Goal: Find specific page/section: Find specific page/section

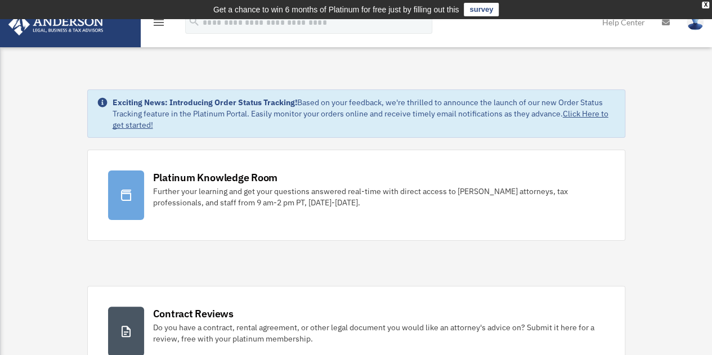
click at [63, 41] on link at bounding box center [69, 23] width 141 height 48
click at [55, 25] on img at bounding box center [56, 25] width 102 height 22
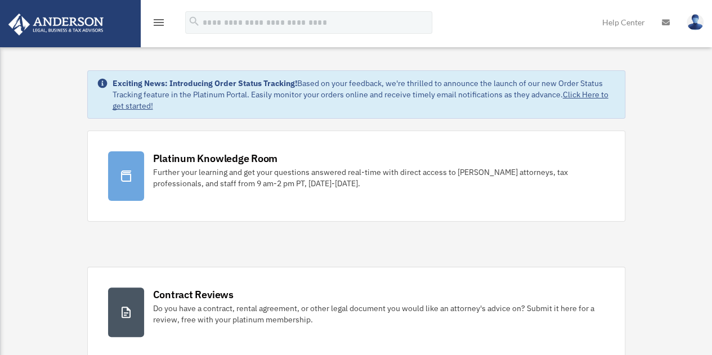
click at [50, 32] on img at bounding box center [56, 25] width 102 height 22
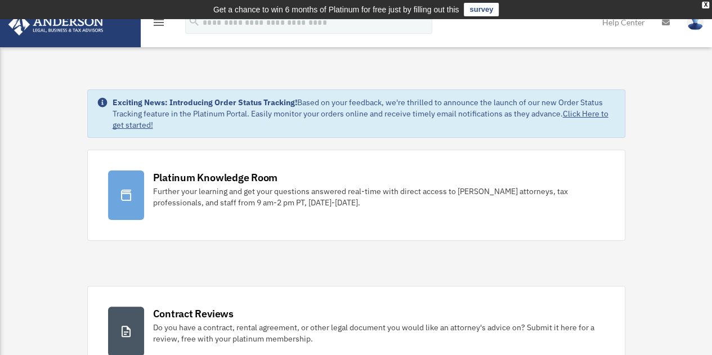
click at [158, 22] on icon "menu" at bounding box center [159, 23] width 14 height 14
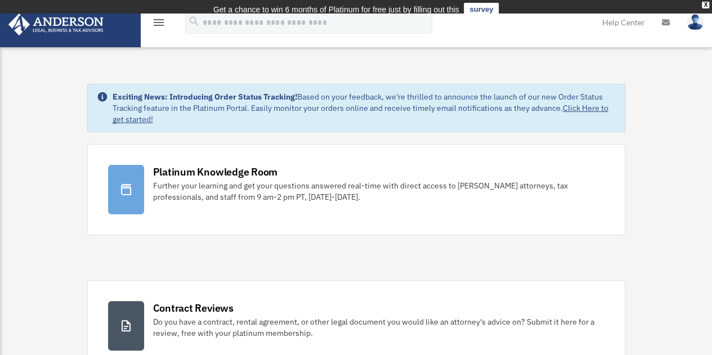
click at [73, 38] on link at bounding box center [69, 23] width 141 height 48
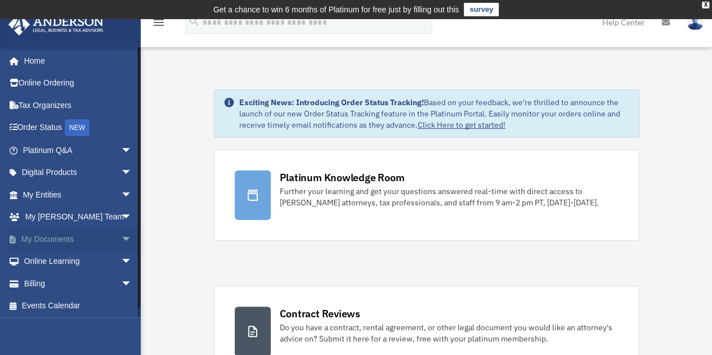
click at [121, 236] on span "arrow_drop_down" at bounding box center [132, 239] width 23 height 23
click at [52, 263] on link "Box" at bounding box center [82, 261] width 133 height 23
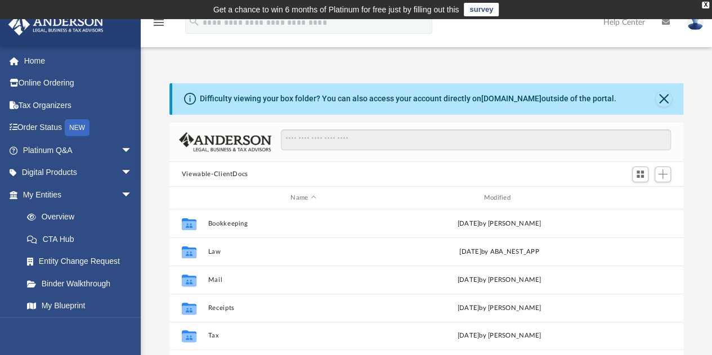
scroll to position [247, 505]
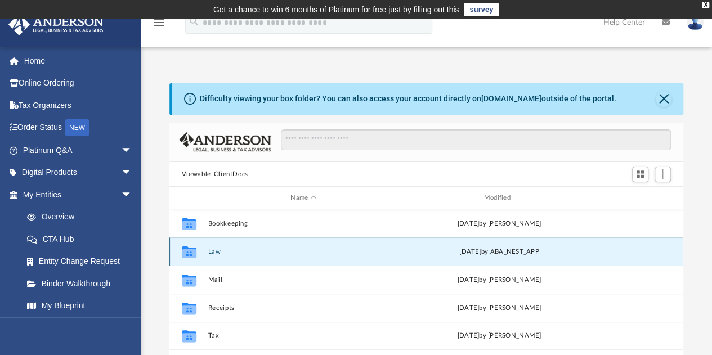
click at [212, 253] on button "Law" at bounding box center [303, 251] width 191 height 7
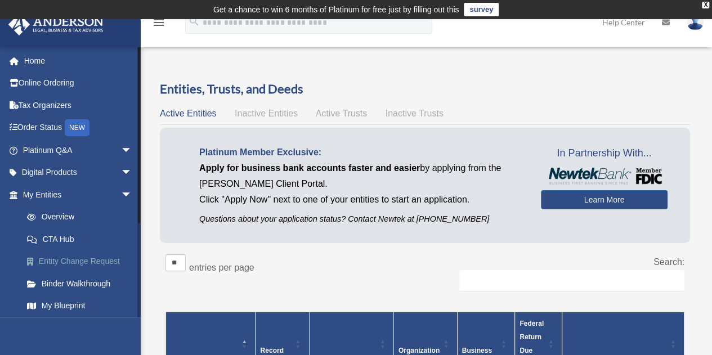
scroll to position [135, 0]
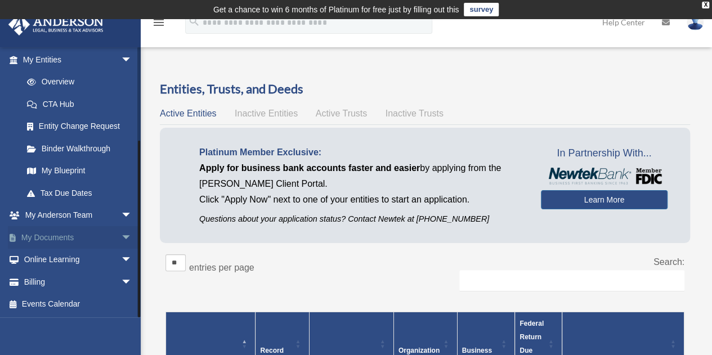
click at [121, 236] on span "arrow_drop_down" at bounding box center [132, 237] width 23 height 23
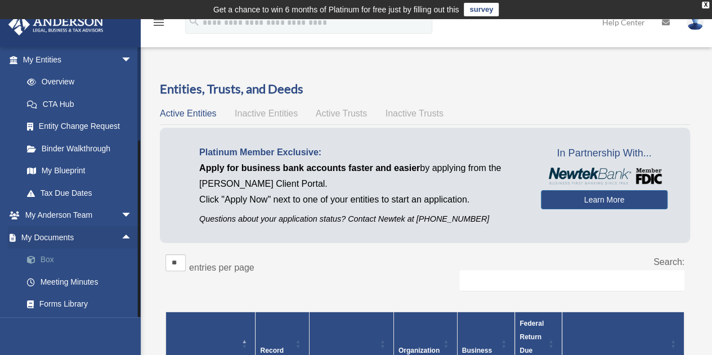
click at [48, 258] on link "Box" at bounding box center [82, 260] width 133 height 23
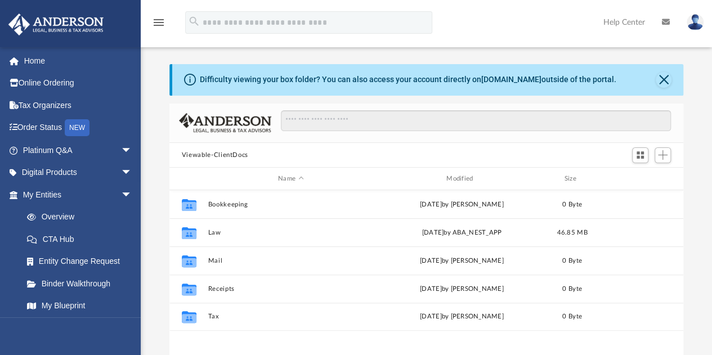
scroll to position [247, 505]
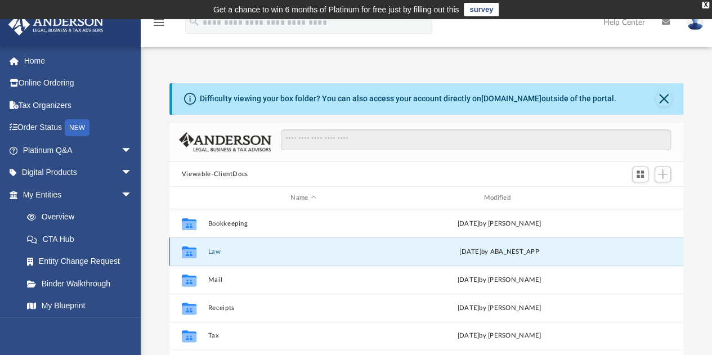
click at [215, 252] on button "Law" at bounding box center [303, 251] width 191 height 7
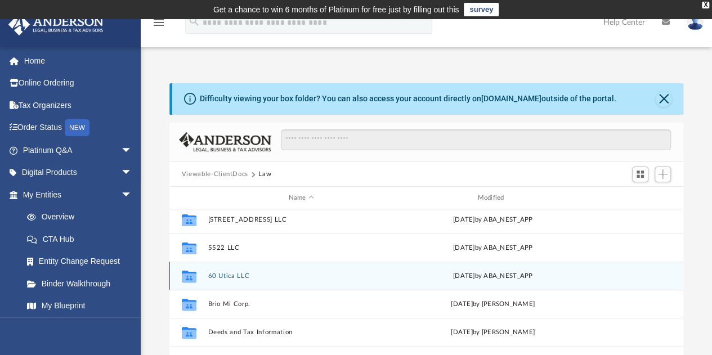
scroll to position [201, 0]
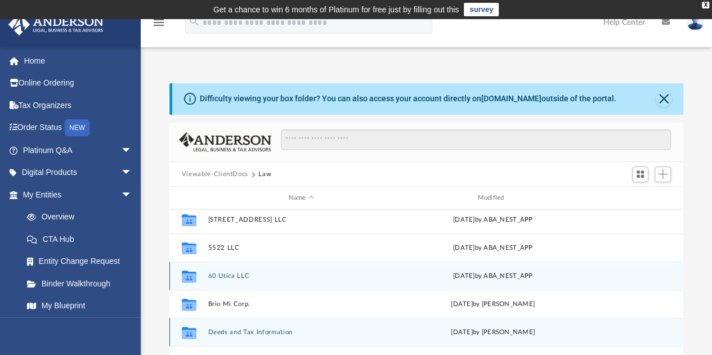
click at [261, 325] on div "Collaborated Folder Deeds and Tax Information [DATE] by [PERSON_NAME]" at bounding box center [426, 332] width 514 height 28
